Goal: Transaction & Acquisition: Purchase product/service

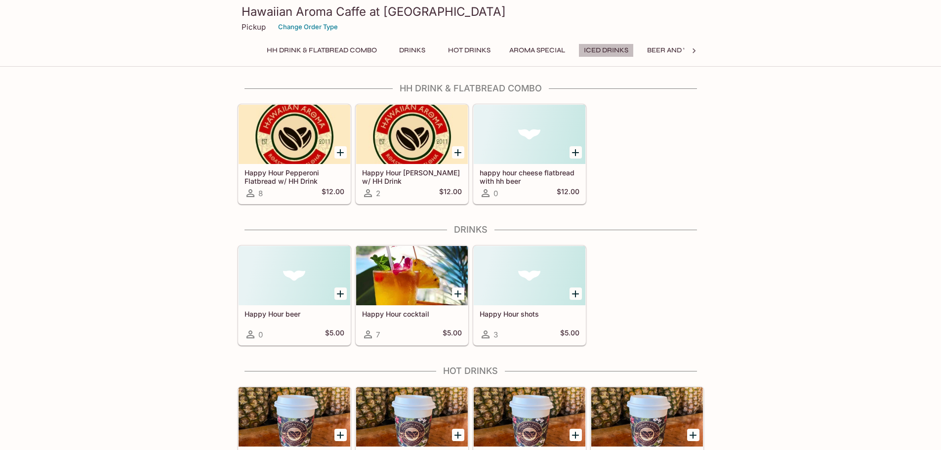
click at [606, 52] on button "Iced Drinks" at bounding box center [606, 50] width 55 height 14
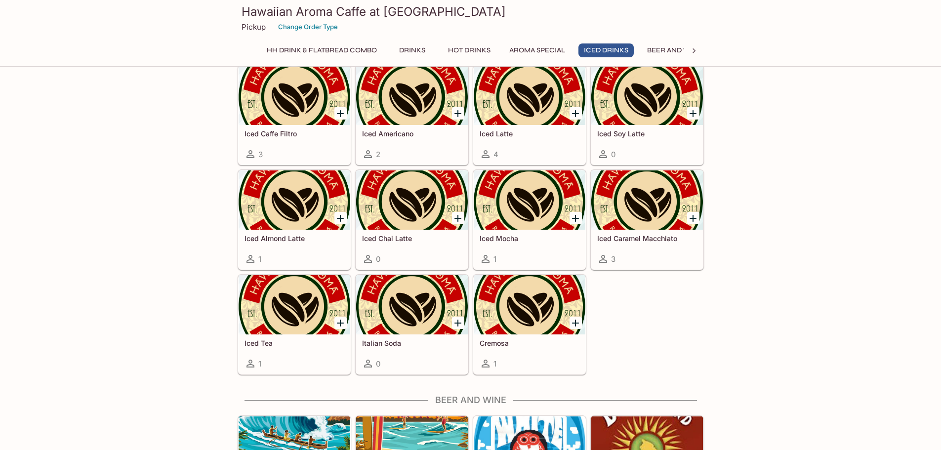
scroll to position [1187, 0]
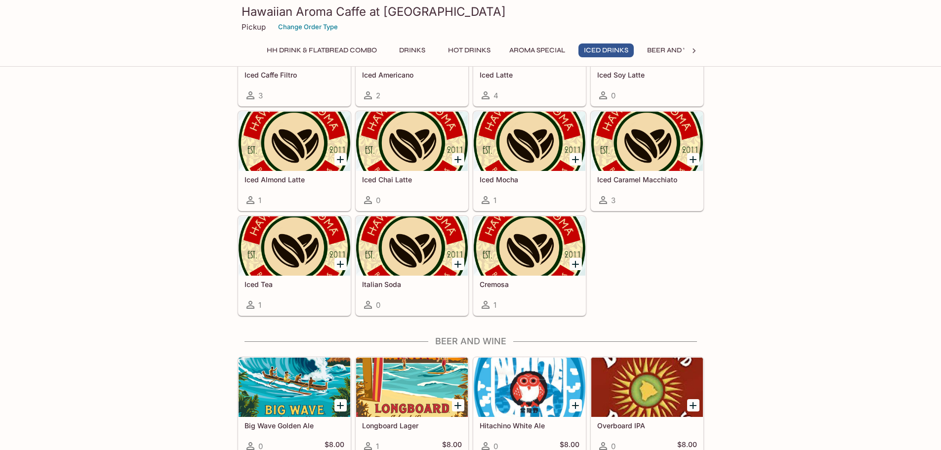
click at [311, 267] on div at bounding box center [295, 245] width 112 height 59
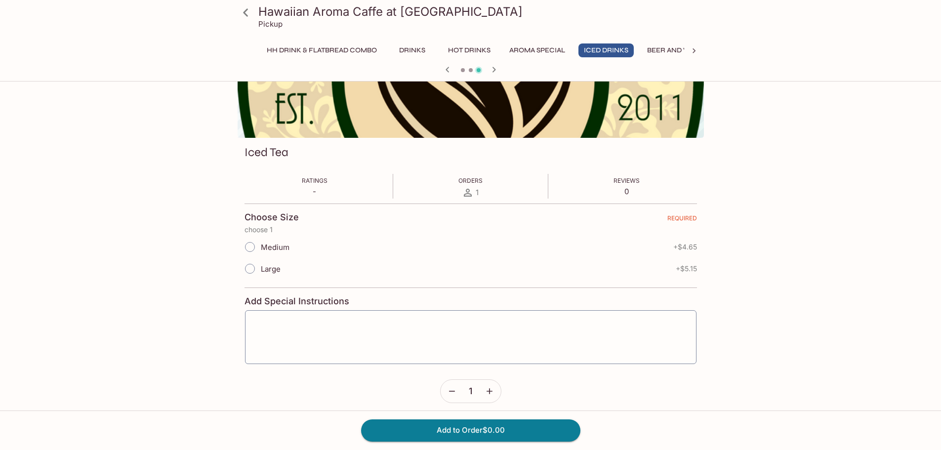
scroll to position [248, 0]
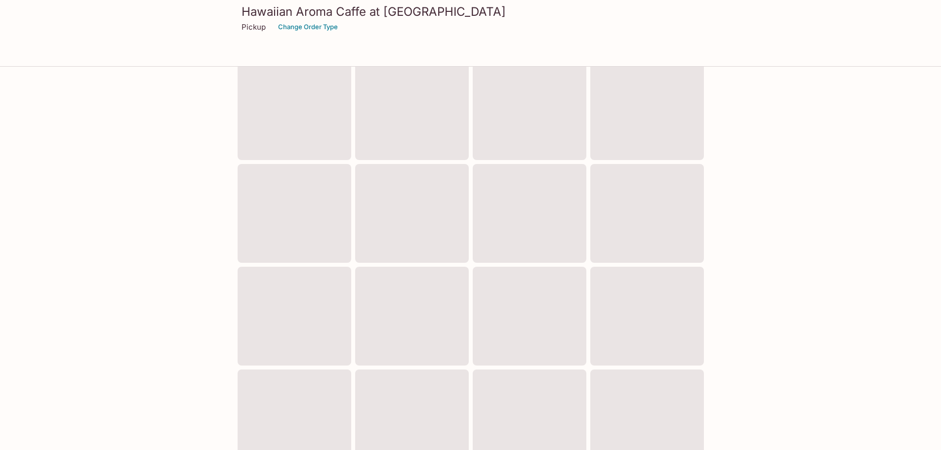
scroll to position [266, 0]
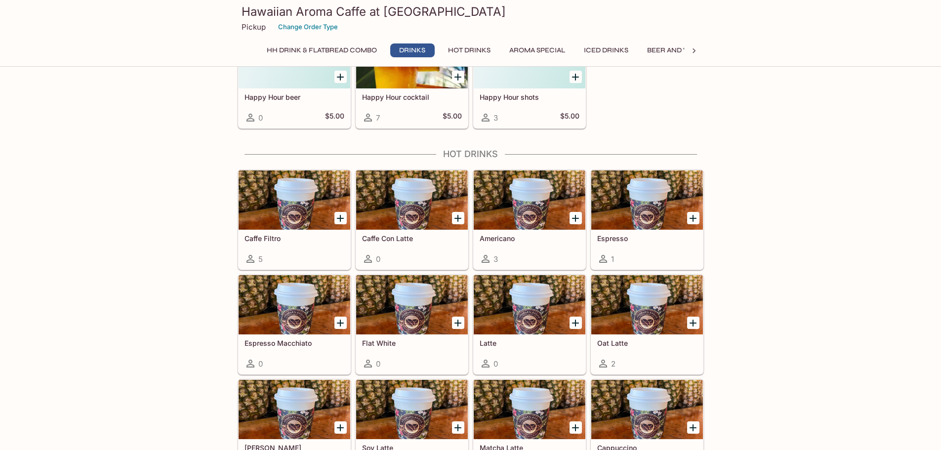
click at [626, 48] on button "Iced Drinks" at bounding box center [606, 50] width 55 height 14
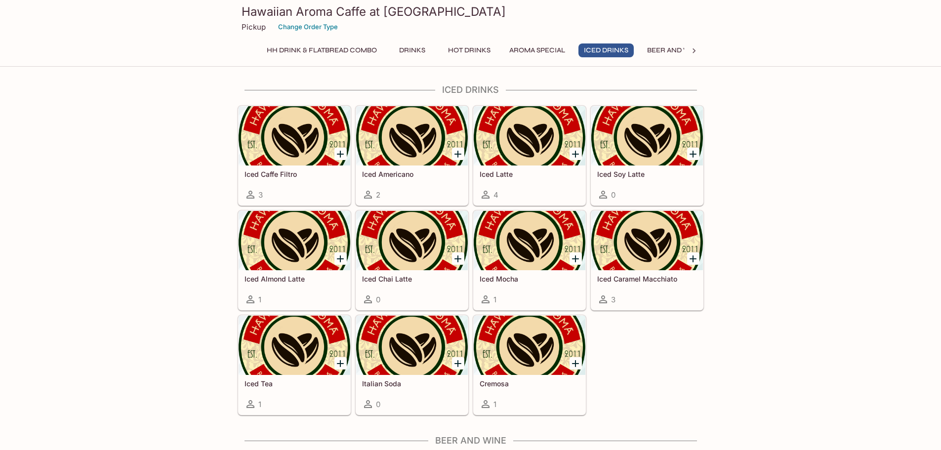
scroll to position [1088, 0]
click at [401, 355] on div at bounding box center [412, 344] width 112 height 59
